Goal: Navigation & Orientation: Find specific page/section

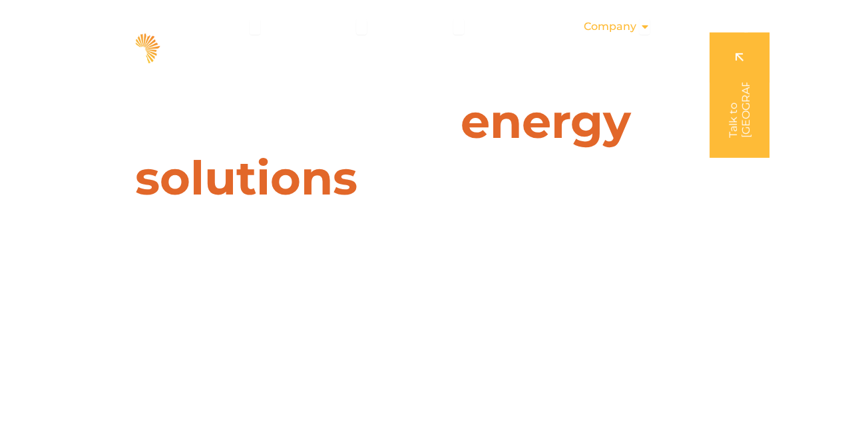
click at [628, 29] on span "Company" at bounding box center [609, 27] width 53 height 16
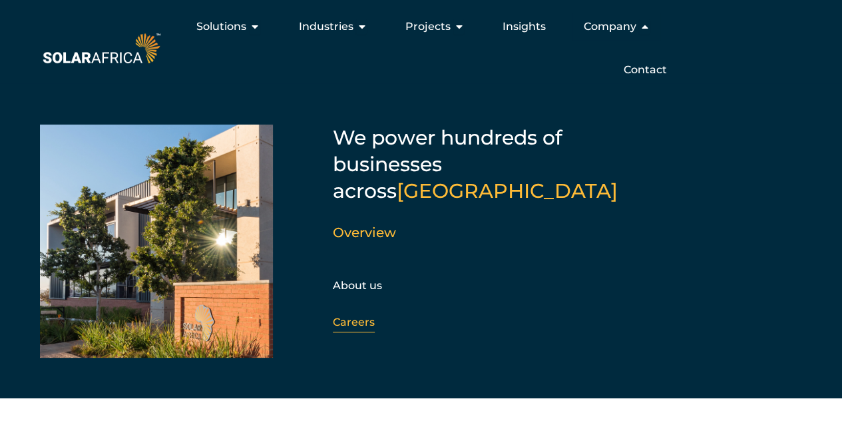
click at [347, 316] on link "Careers" at bounding box center [354, 322] width 42 height 13
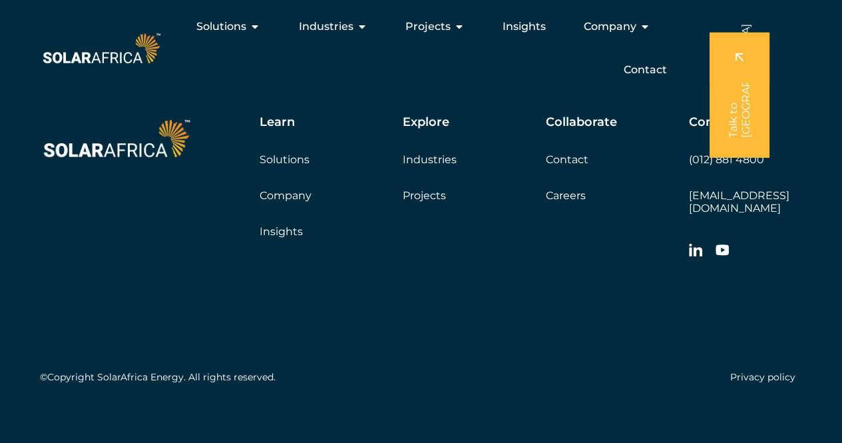
scroll to position [2744, 0]
